Goal: Task Accomplishment & Management: Manage account settings

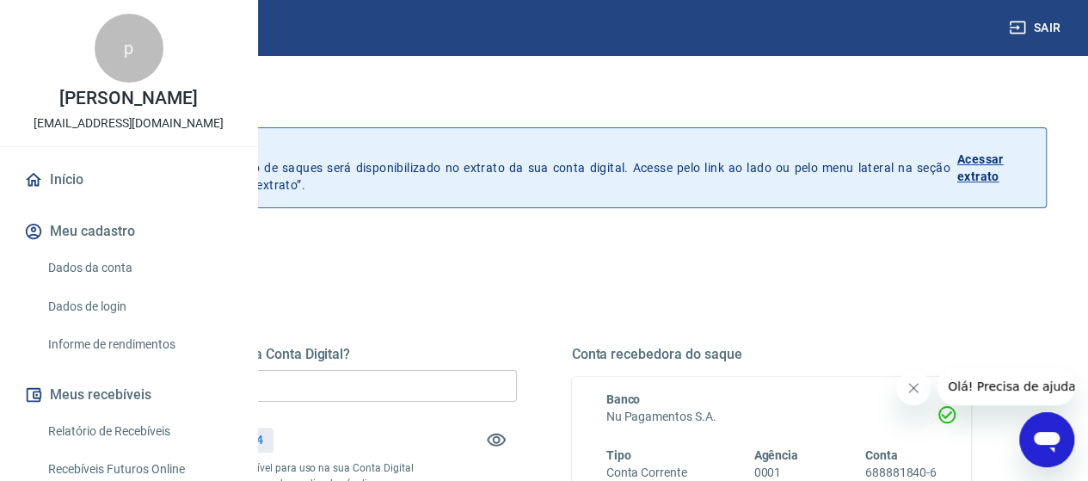
click at [461, 402] on div "Quanto deseja sacar da Conta Digital? R$ 0,00 ​ Saldo total*: R$ 602,84 *Corres…" at bounding box center [317, 461] width 400 height 231
click at [457, 389] on input "R$ 0,00" at bounding box center [317, 386] width 400 height 32
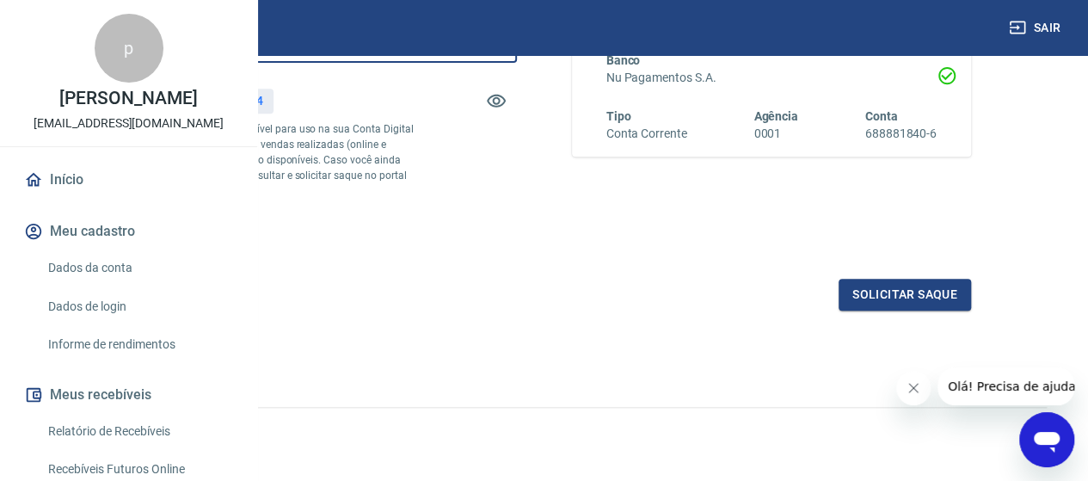
scroll to position [344, 0]
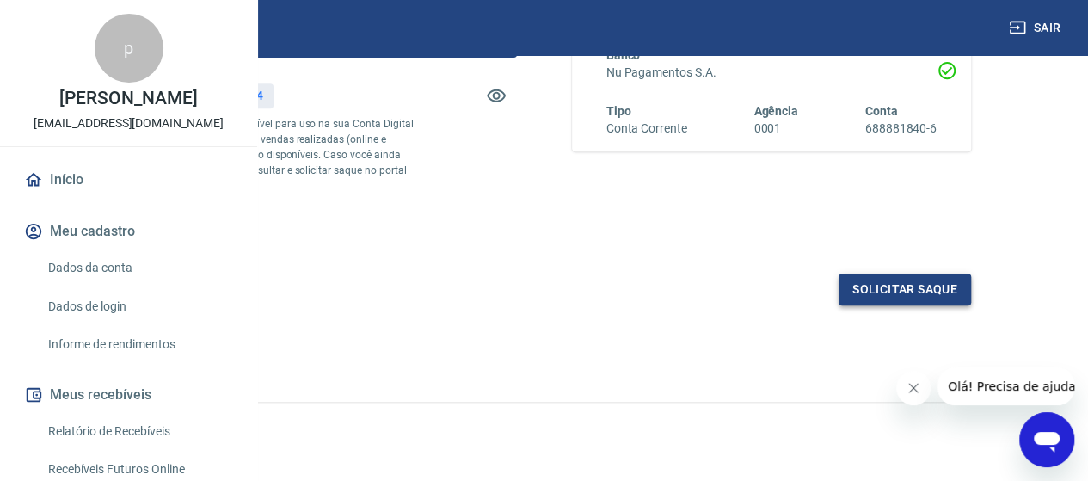
type input "R$ 602,84"
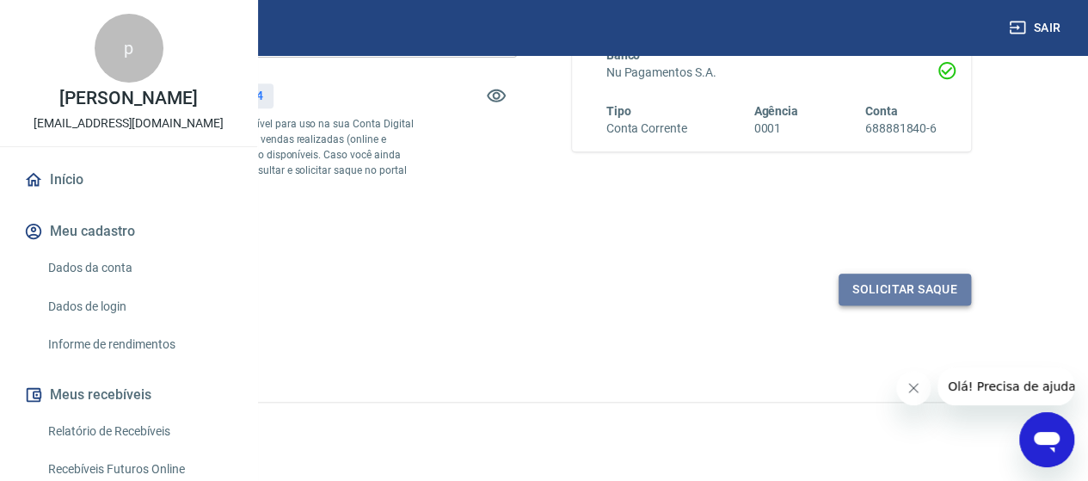
click at [887, 305] on button "Solicitar saque" at bounding box center [905, 290] width 132 height 32
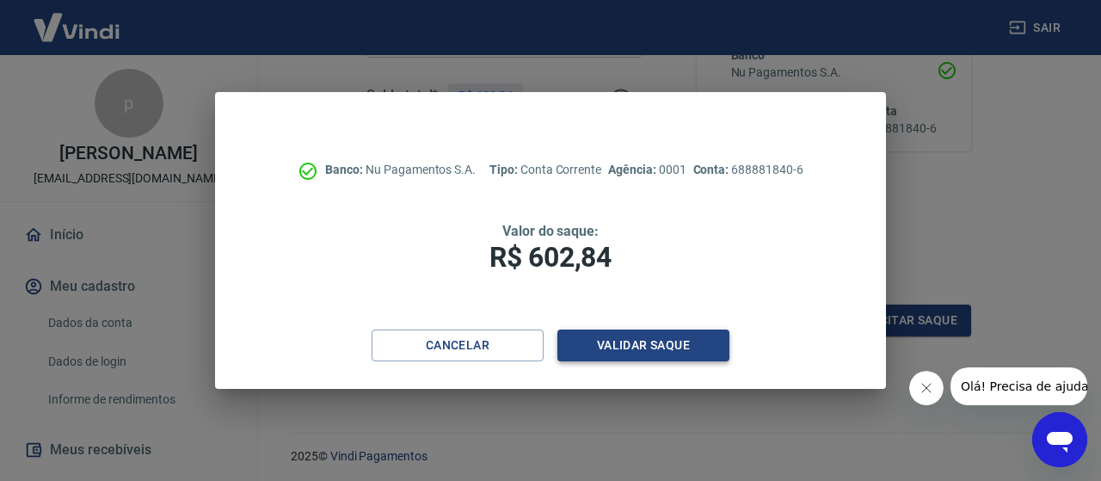
click at [634, 333] on button "Validar saque" at bounding box center [643, 345] width 172 height 32
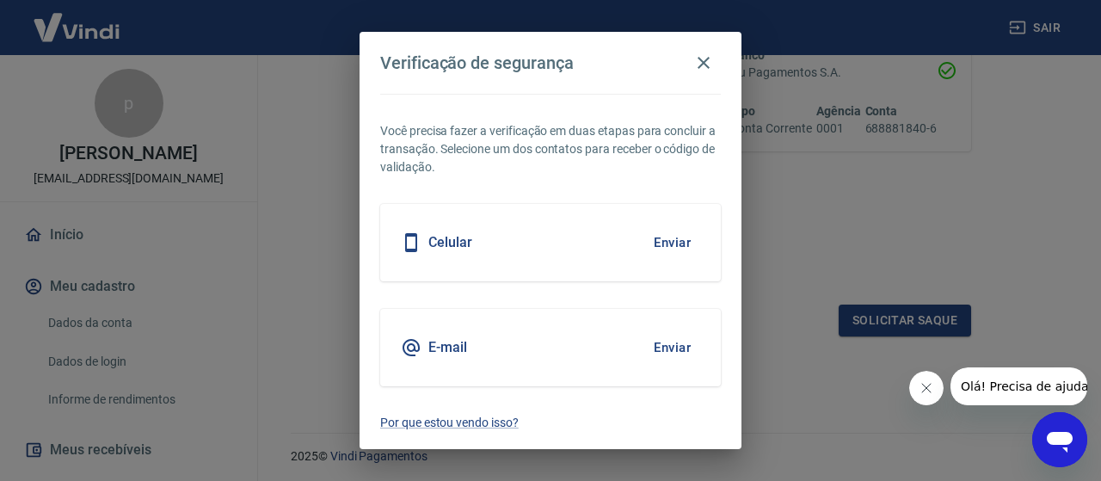
click at [667, 237] on button "Enviar" at bounding box center [672, 243] width 56 height 36
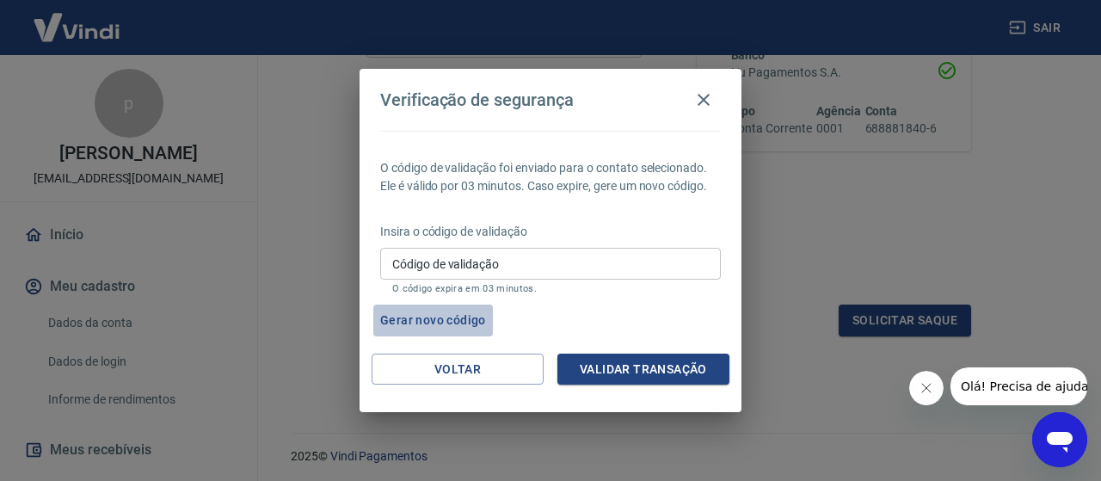
click at [443, 318] on button "Gerar novo código" at bounding box center [433, 321] width 120 height 32
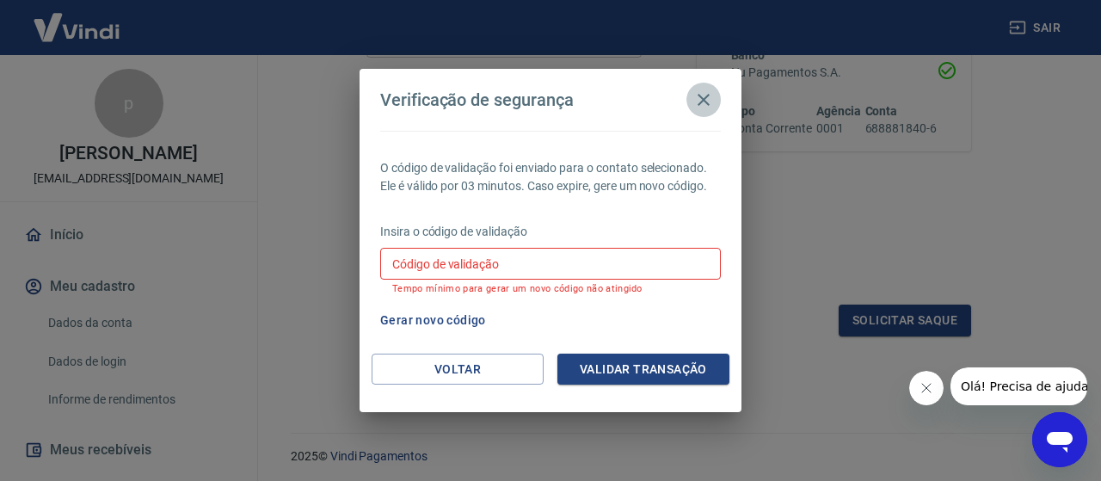
click at [702, 84] on button "button" at bounding box center [703, 100] width 34 height 34
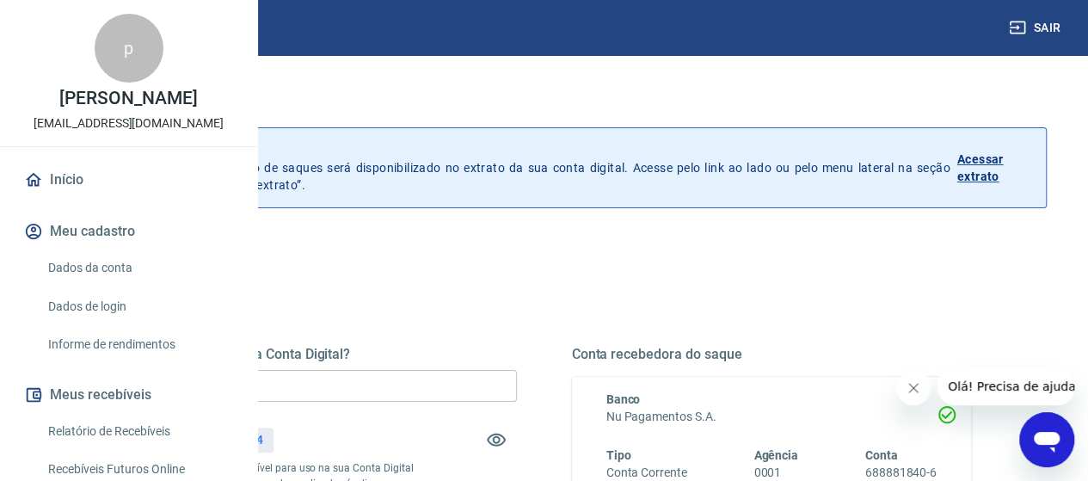
scroll to position [399, 0]
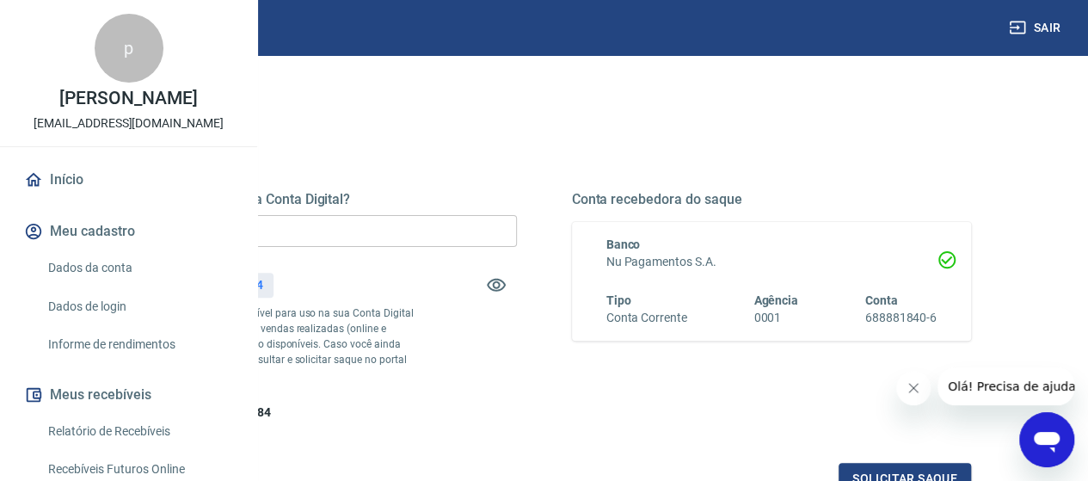
scroll to position [172, 0]
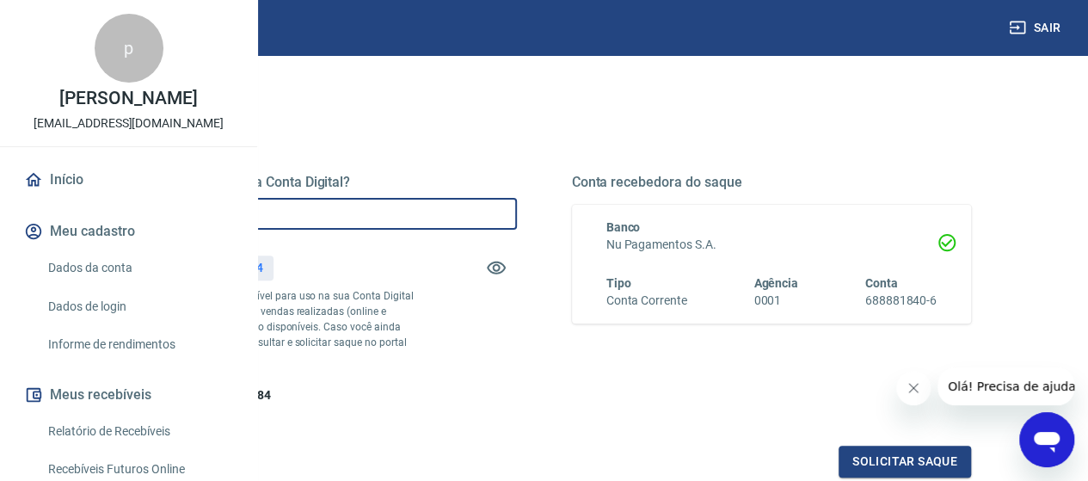
click at [446, 227] on input "R$ 0,00" at bounding box center [317, 214] width 400 height 32
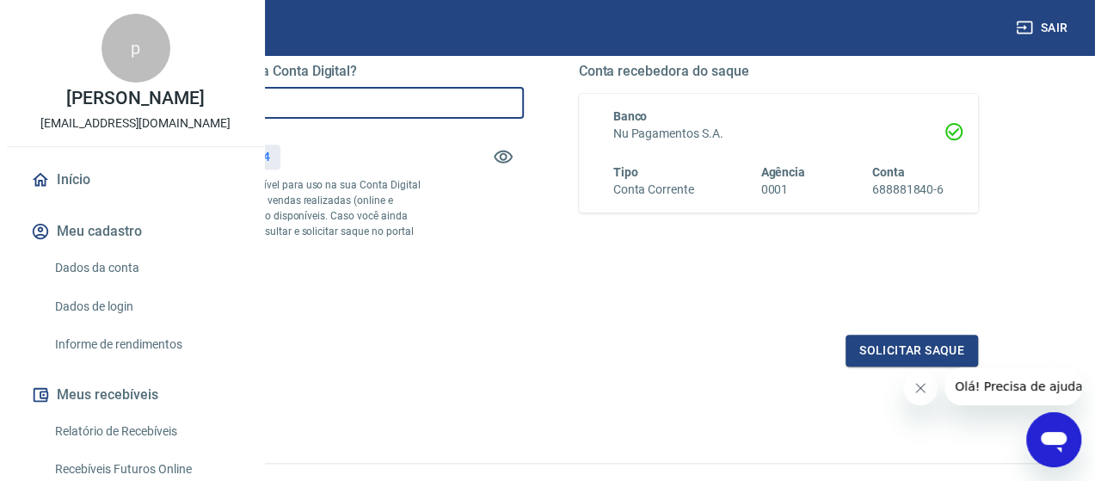
scroll to position [344, 0]
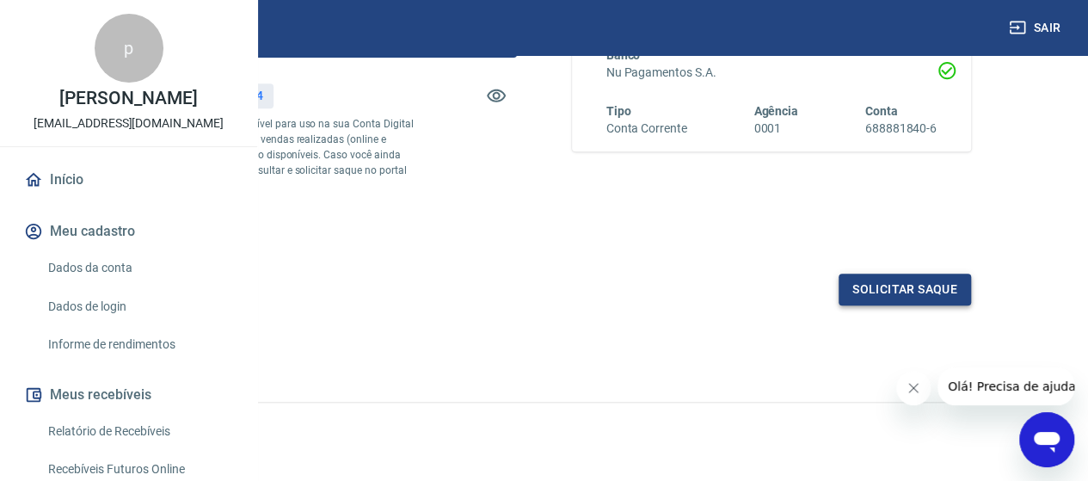
type input "R$ 602,84"
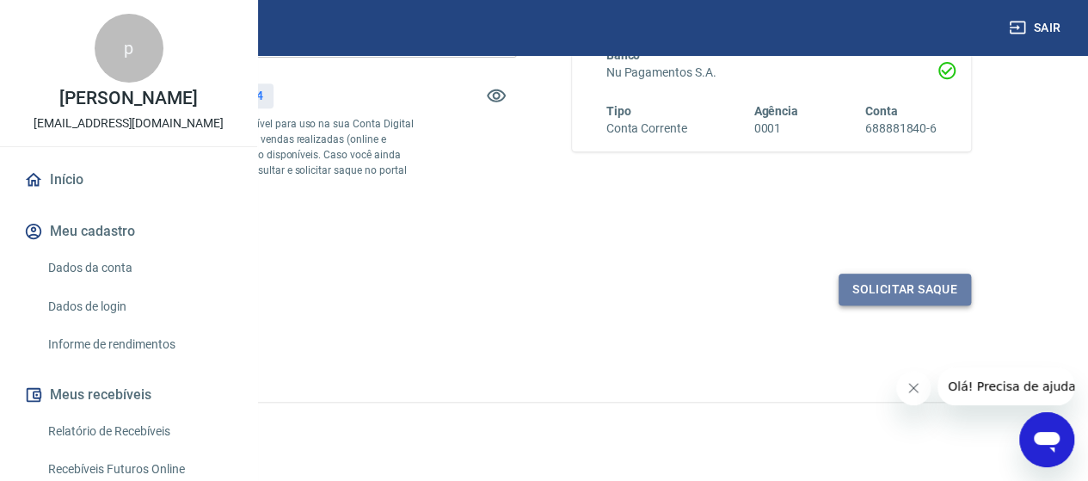
click at [908, 305] on button "Solicitar saque" at bounding box center [905, 290] width 132 height 32
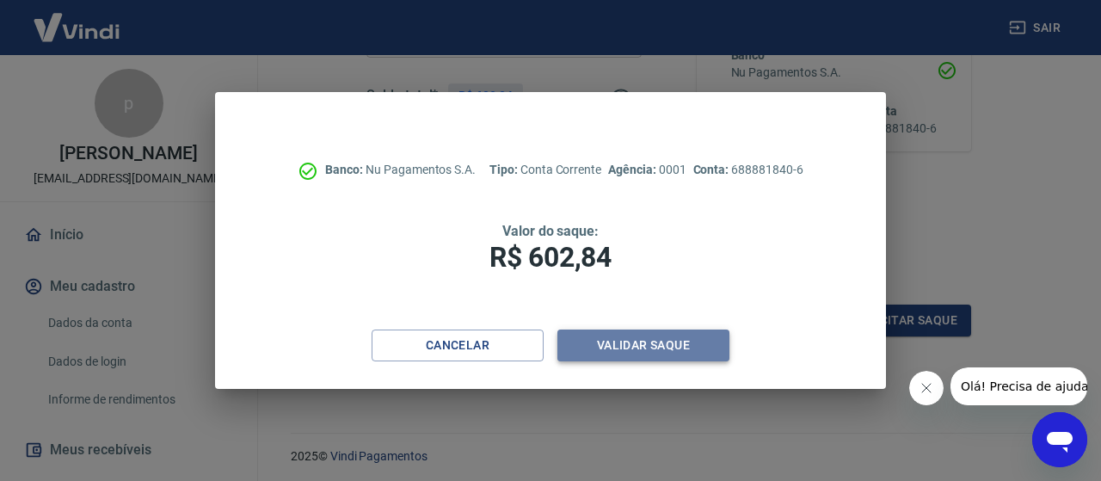
click at [610, 353] on button "Validar saque" at bounding box center [643, 345] width 172 height 32
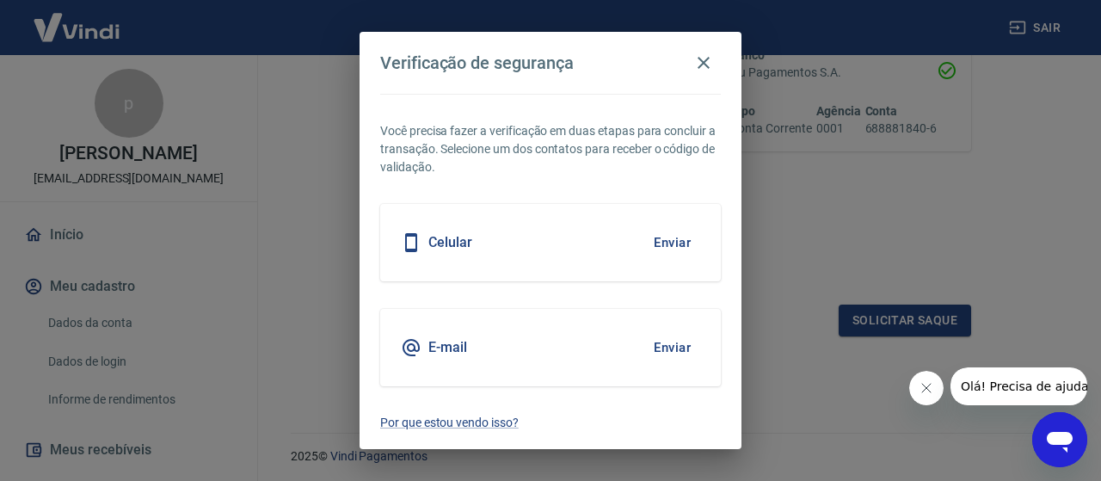
click at [673, 243] on button "Enviar" at bounding box center [672, 243] width 56 height 36
